Goal: Find specific page/section: Find specific page/section

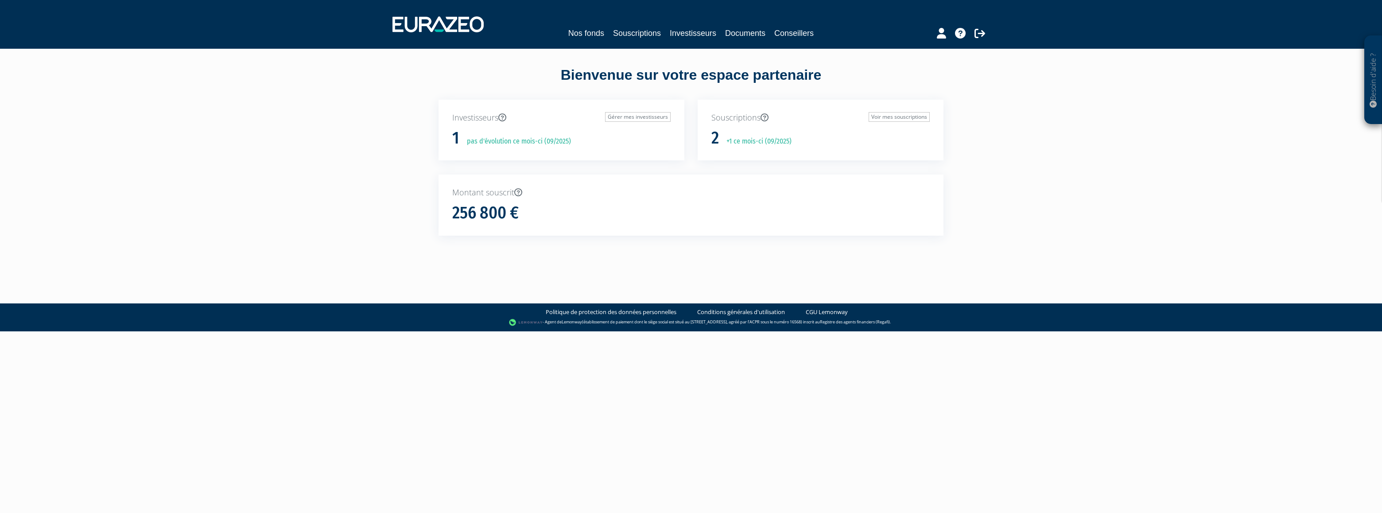
click at [522, 144] on p "pas d'évolution ce mois-ci (09/2025)" at bounding box center [516, 141] width 110 height 10
click at [748, 137] on p "+1 ce mois-ci (09/2025)" at bounding box center [755, 141] width 71 height 10
click at [490, 211] on h1 "256 800 €" at bounding box center [485, 213] width 66 height 19
click at [594, 32] on link "Nos fonds" at bounding box center [586, 33] width 36 height 12
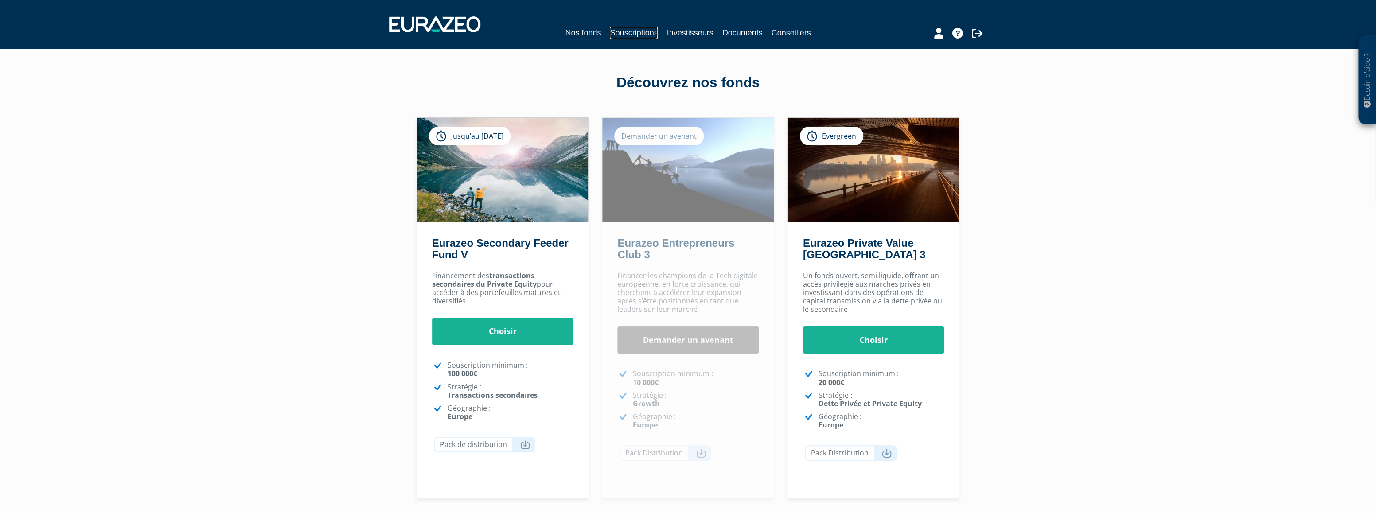
click at [647, 27] on link "Souscriptions" at bounding box center [634, 33] width 48 height 12
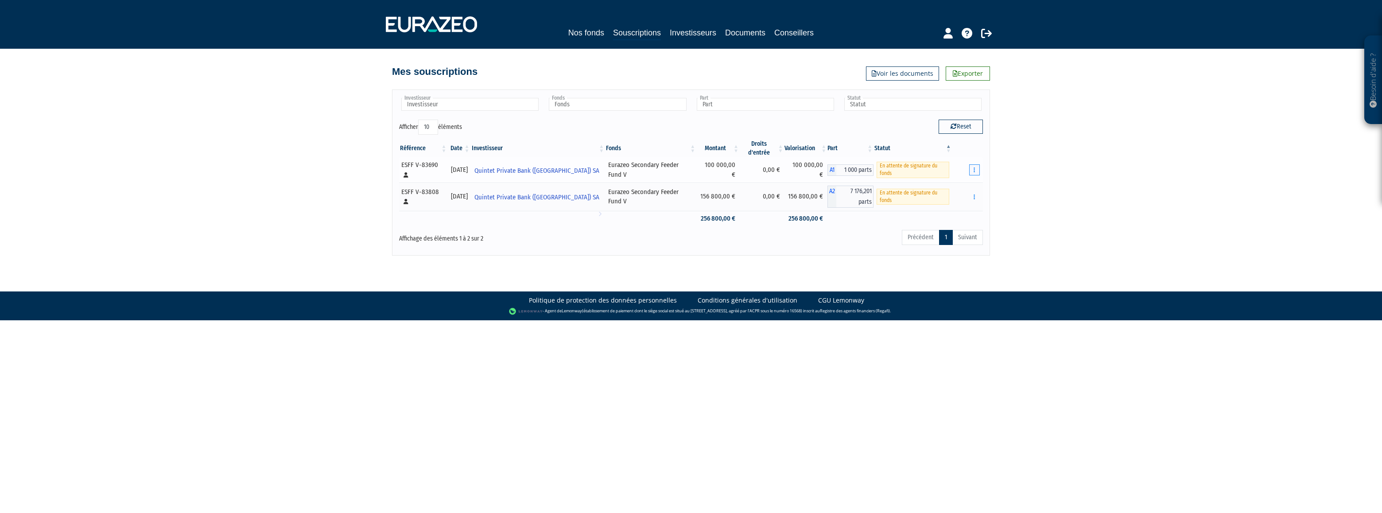
click at [972, 164] on button "button" at bounding box center [974, 169] width 11 height 11
click at [974, 167] on icon "button" at bounding box center [974, 170] width 1 height 6
click at [975, 194] on icon "button" at bounding box center [974, 197] width 1 height 6
click at [1048, 149] on div "Besoin d'aide ? × J'ai besoin d'aide Si vous avez une question à propos du fonc…" at bounding box center [691, 128] width 1382 height 256
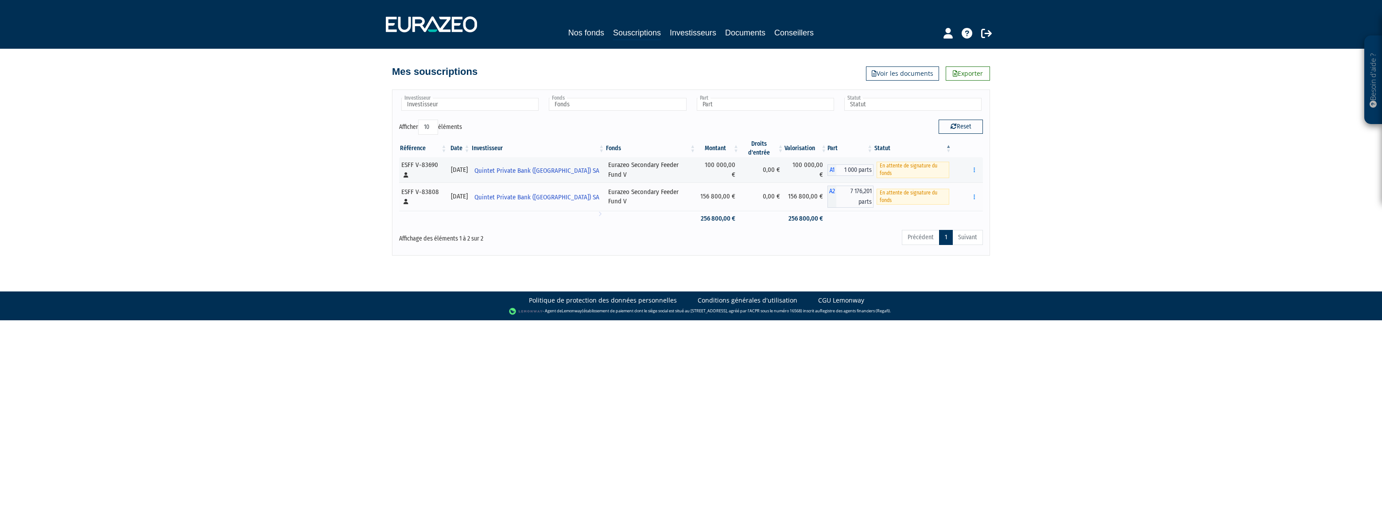
click at [965, 230] on ul "Précédent 1 Suivant" at bounding box center [942, 237] width 81 height 15
drag, startPoint x: 593, startPoint y: 167, endPoint x: 582, endPoint y: 166, distance: 11.2
click at [608, 167] on div "Eurazeo Secondary Feeder Fund V" at bounding box center [650, 169] width 85 height 19
click at [739, 29] on link "Documents" at bounding box center [745, 33] width 40 height 12
